Goal: Information Seeking & Learning: Learn about a topic

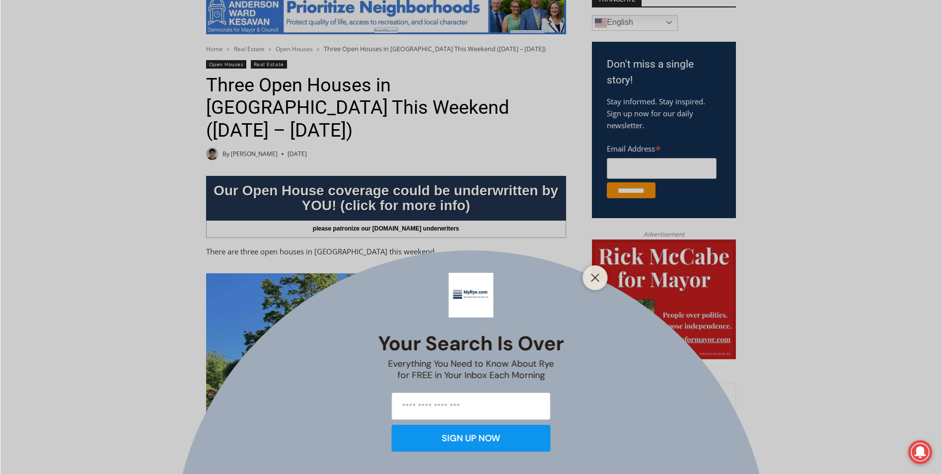
scroll to position [298, 0]
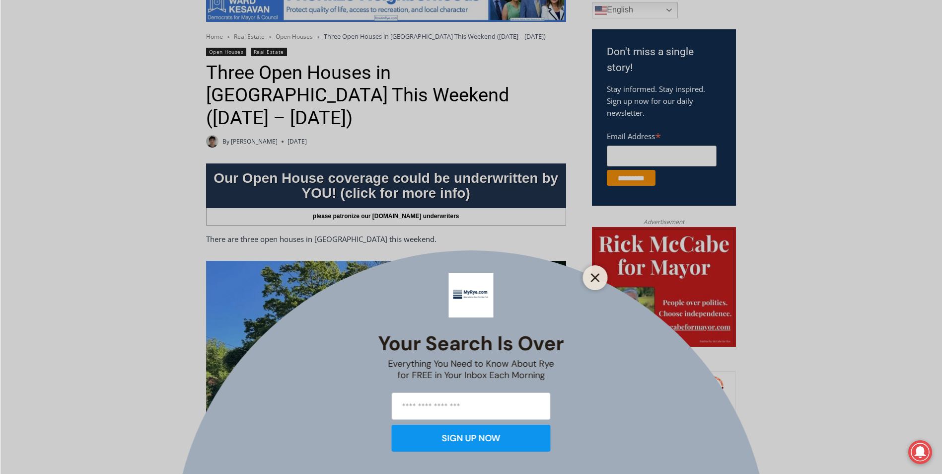
click at [597, 277] on line "Close" at bounding box center [595, 277] width 7 height 7
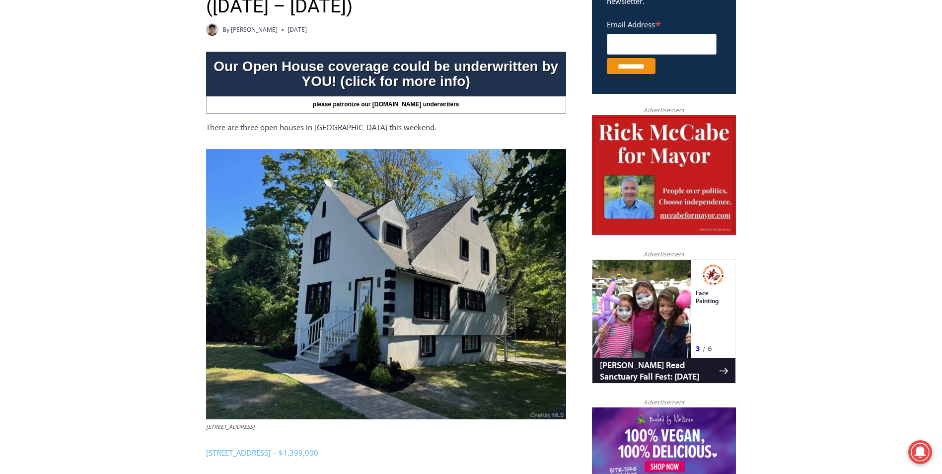
scroll to position [447, 0]
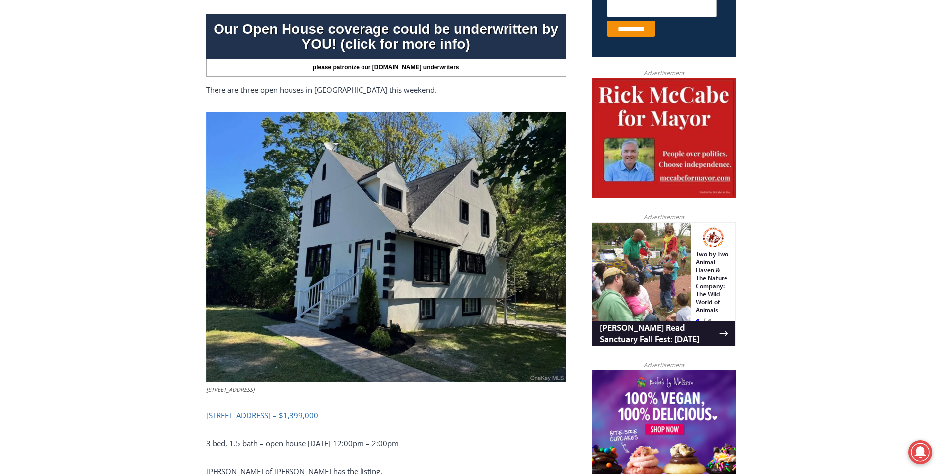
click at [272, 410] on link "[STREET_ADDRESS] – $1,399,000" at bounding box center [262, 415] width 112 height 10
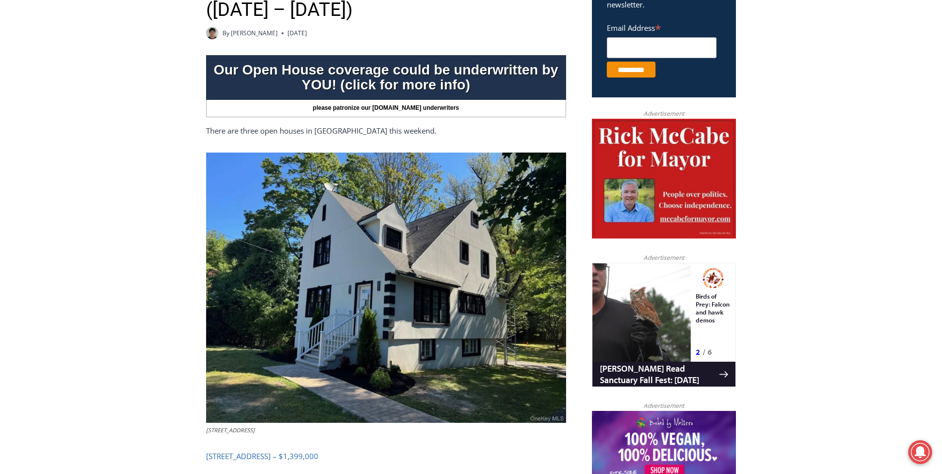
scroll to position [397, 0]
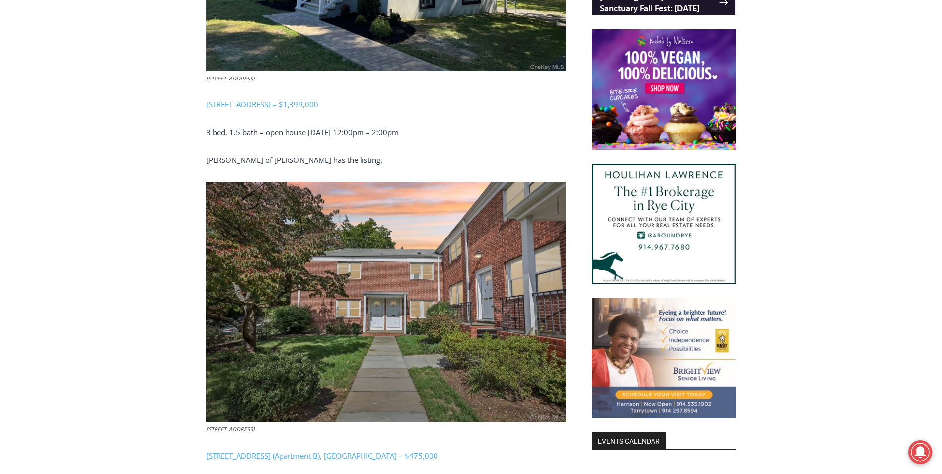
scroll to position [776, 0]
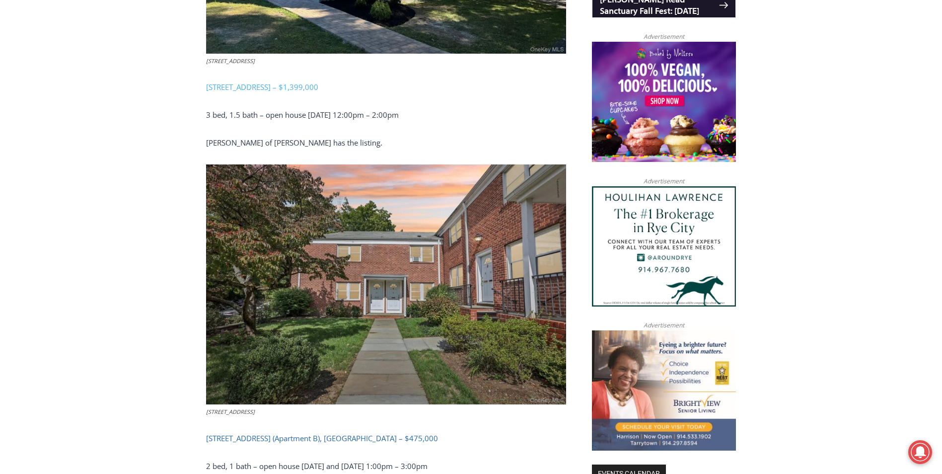
click at [292, 433] on link "[STREET_ADDRESS] (Apartment B), [GEOGRAPHIC_DATA] – $475,000" at bounding box center [322, 438] width 232 height 10
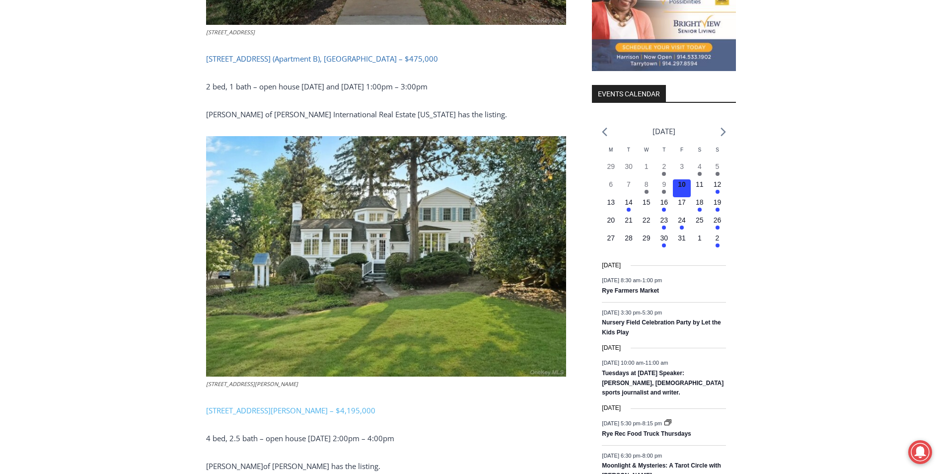
scroll to position [1173, 0]
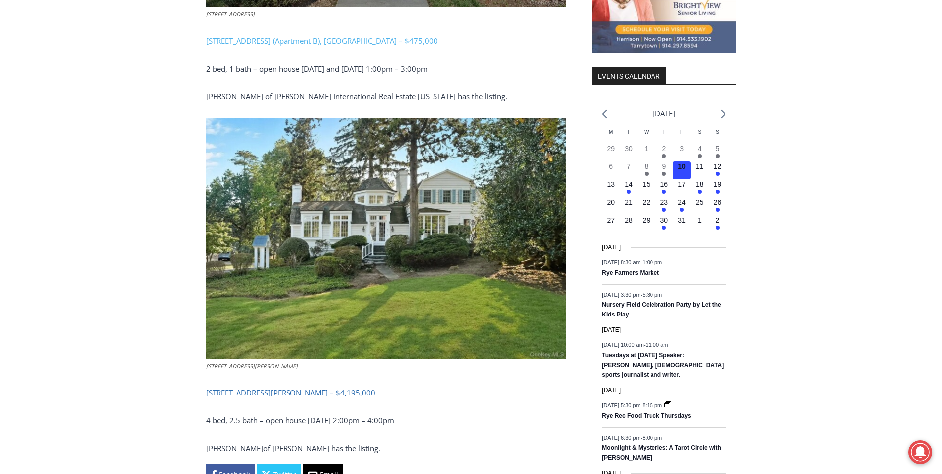
click at [275, 388] on link "[STREET_ADDRESS][PERSON_NAME] – $4,195,000" at bounding box center [290, 393] width 169 height 10
